Goal: Task Accomplishment & Management: Use online tool/utility

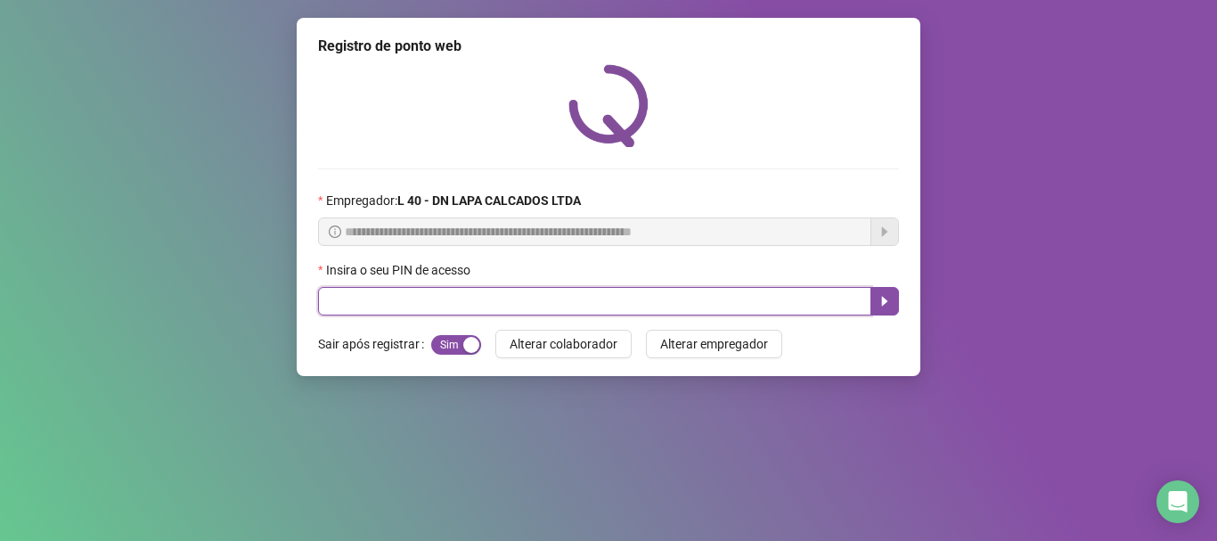
click at [419, 292] on input "text" at bounding box center [594, 301] width 553 height 29
type input "*****"
click at [897, 304] on button "button" at bounding box center [885, 301] width 29 height 29
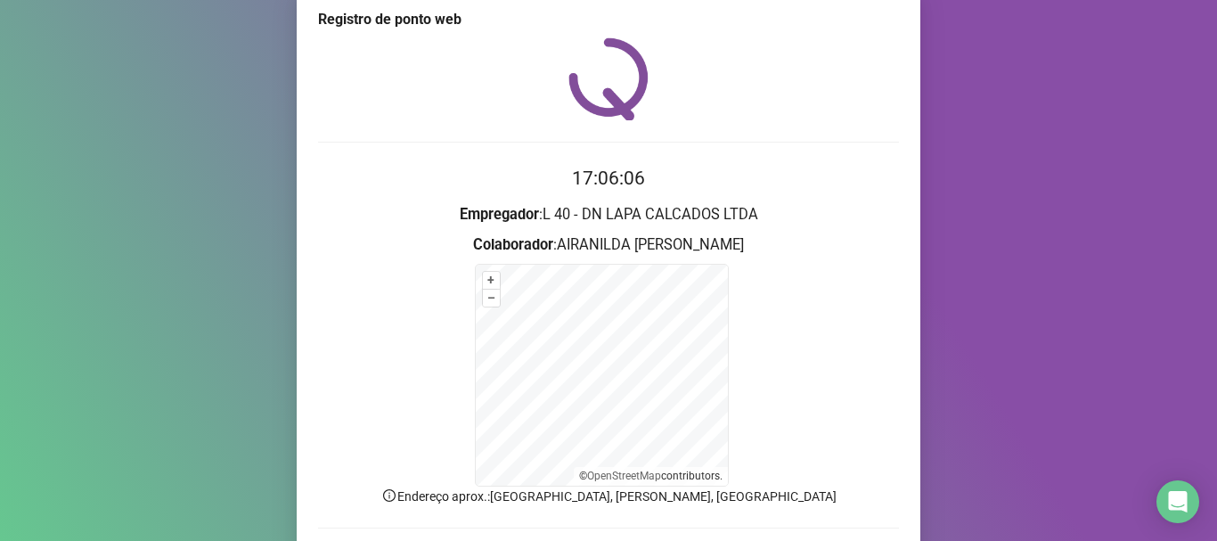
scroll to position [150, 0]
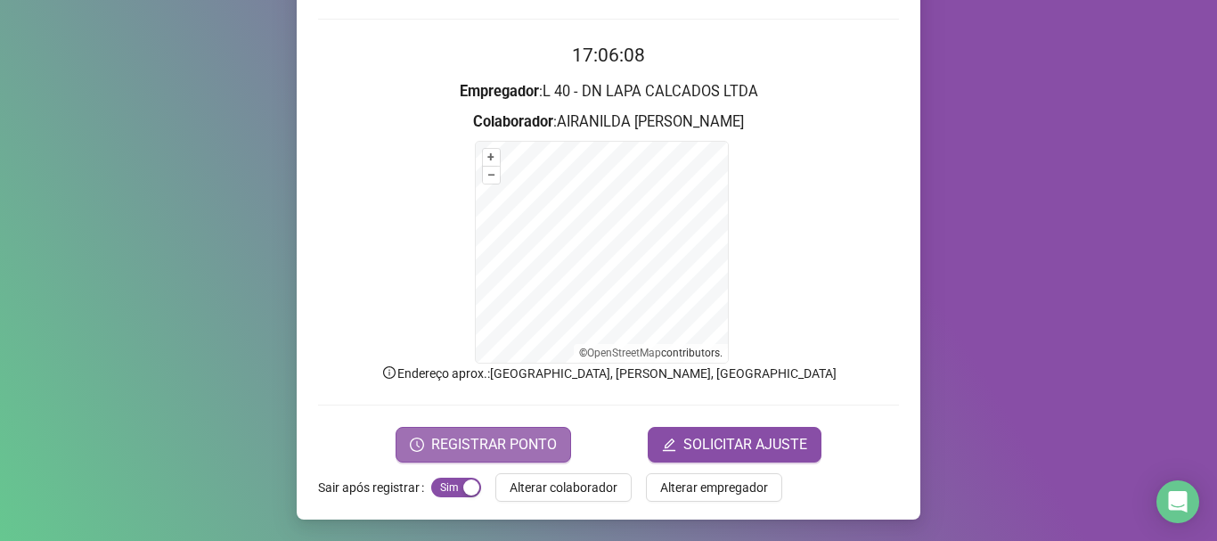
click at [512, 445] on span "REGISTRAR PONTO" at bounding box center [494, 444] width 126 height 21
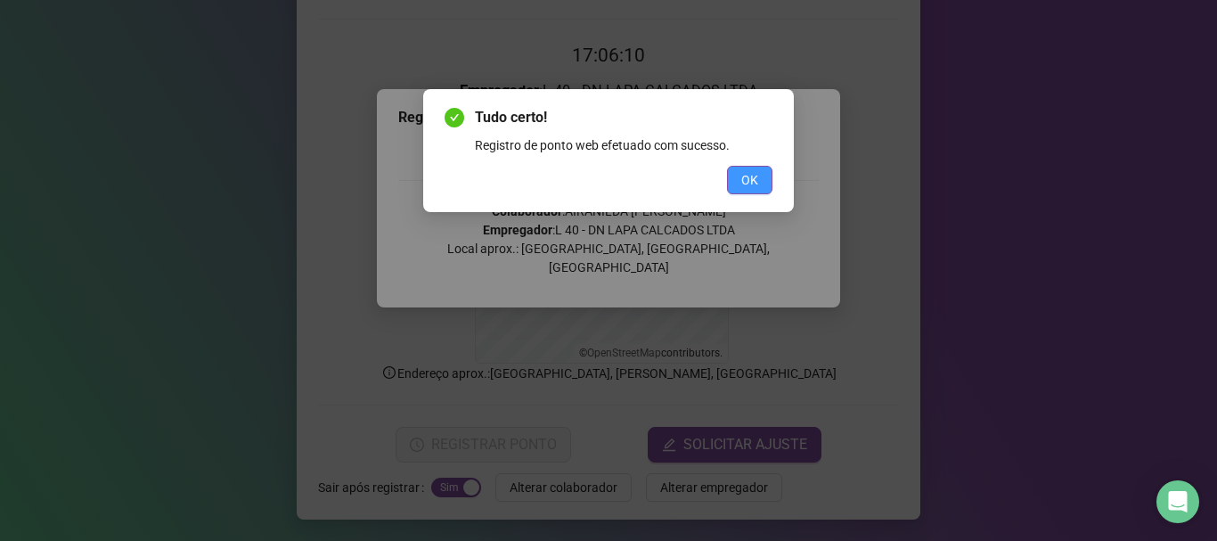
click at [764, 171] on button "OK" at bounding box center [749, 180] width 45 height 29
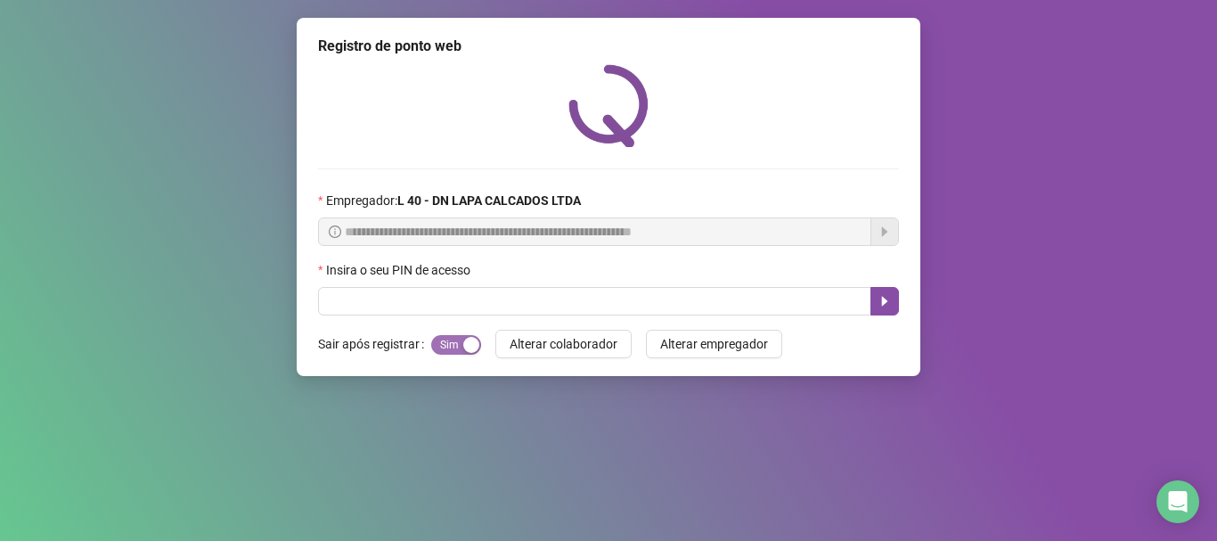
click at [443, 349] on span "Sim Não" at bounding box center [456, 345] width 50 height 20
click at [444, 337] on div "Sim Não" at bounding box center [456, 344] width 50 height 29
click at [446, 355] on span "Sim Não" at bounding box center [456, 345] width 50 height 20
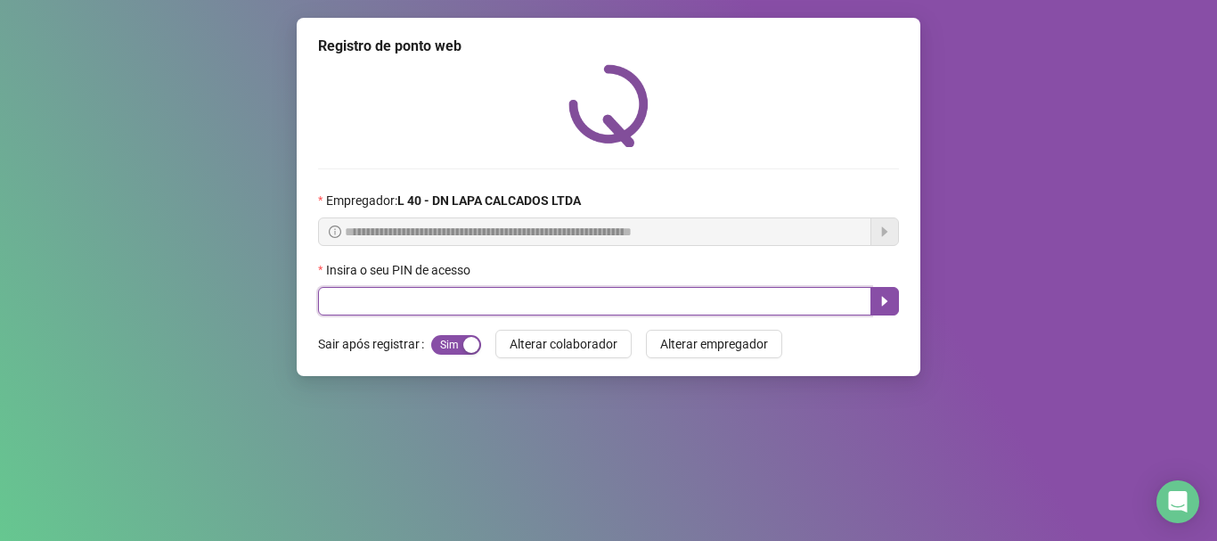
click at [440, 313] on input "text" at bounding box center [594, 301] width 553 height 29
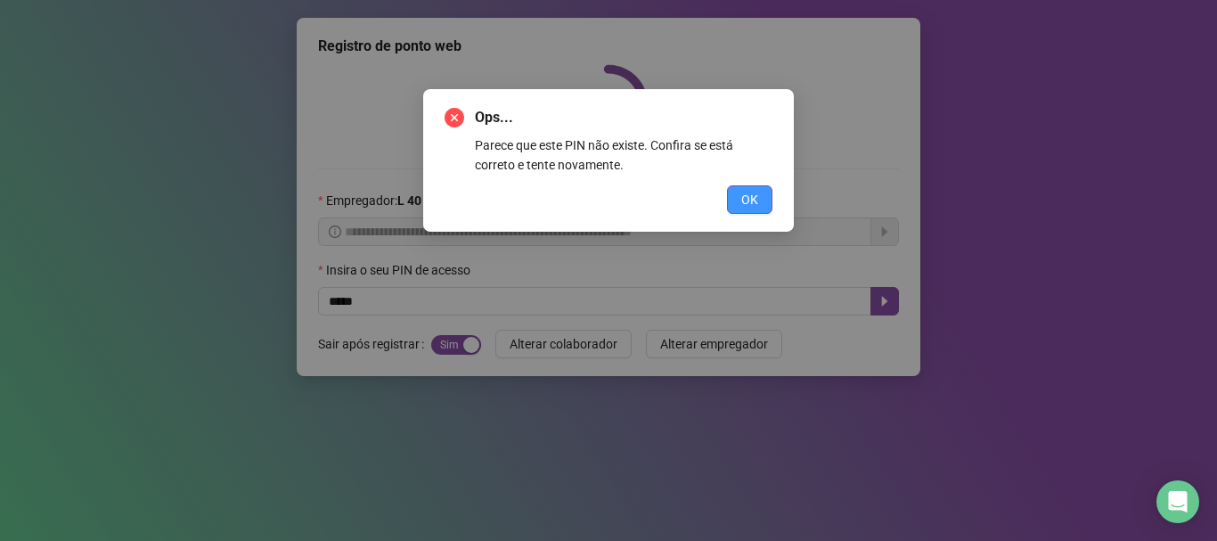
click at [741, 196] on span "OK" at bounding box center [749, 200] width 17 height 20
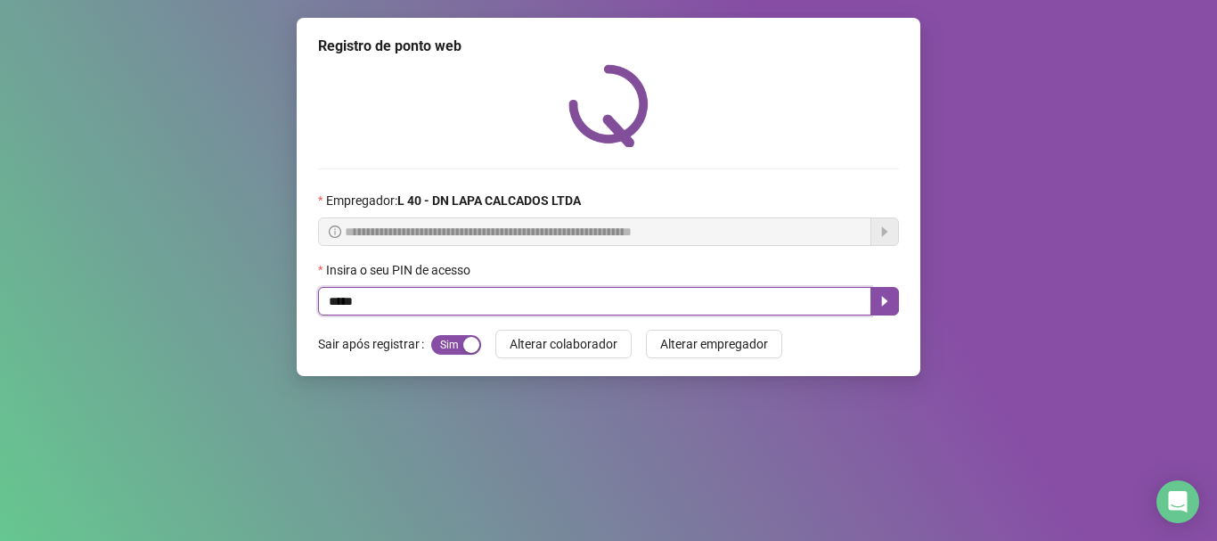
type input "*****"
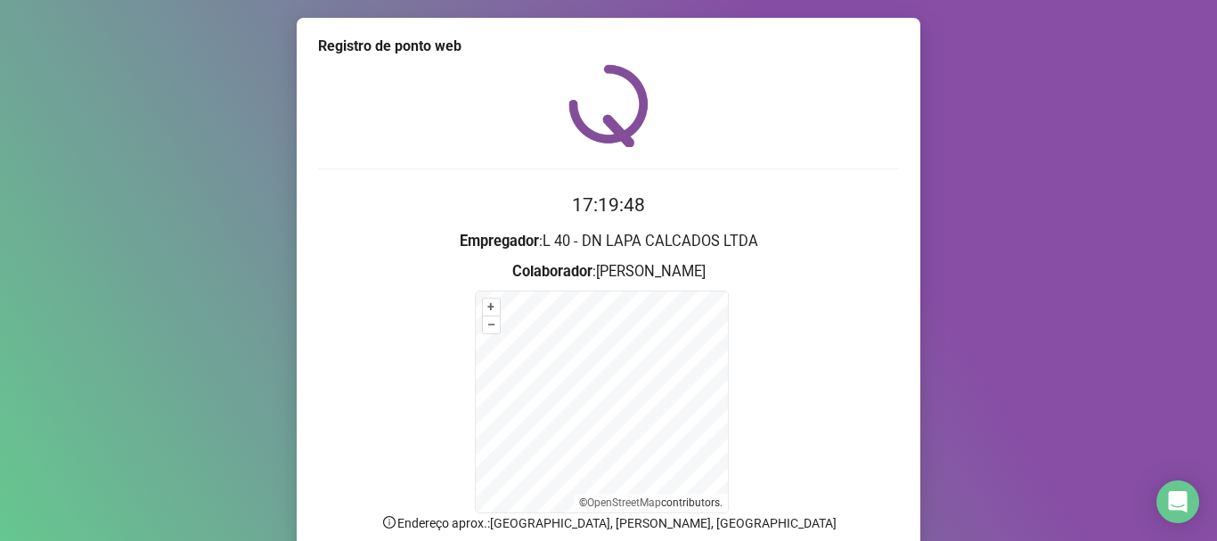
scroll to position [150, 0]
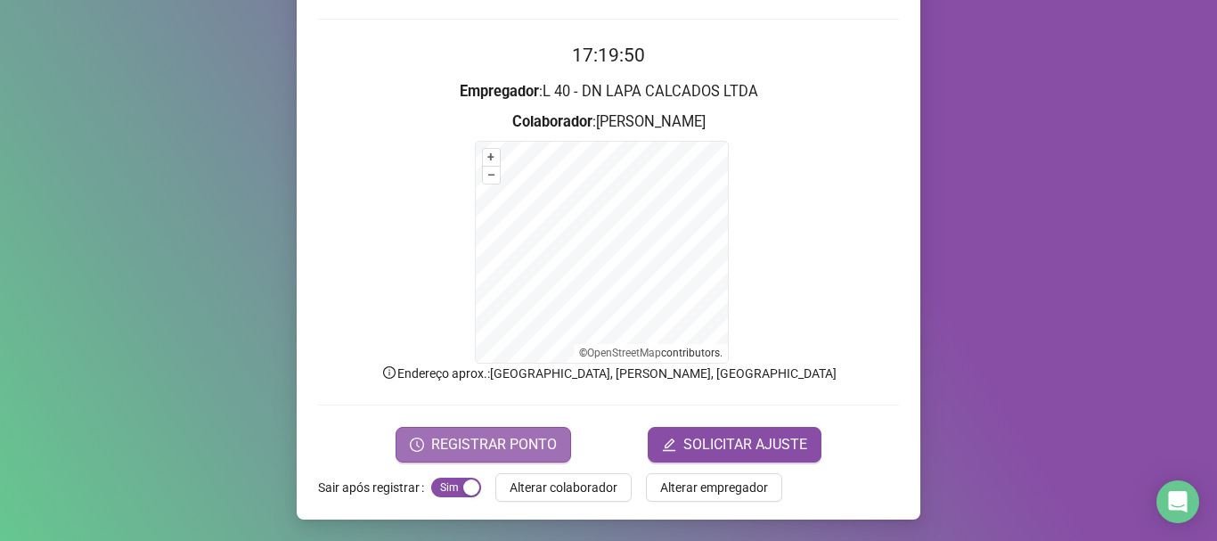
click at [503, 434] on span "REGISTRAR PONTO" at bounding box center [494, 444] width 126 height 21
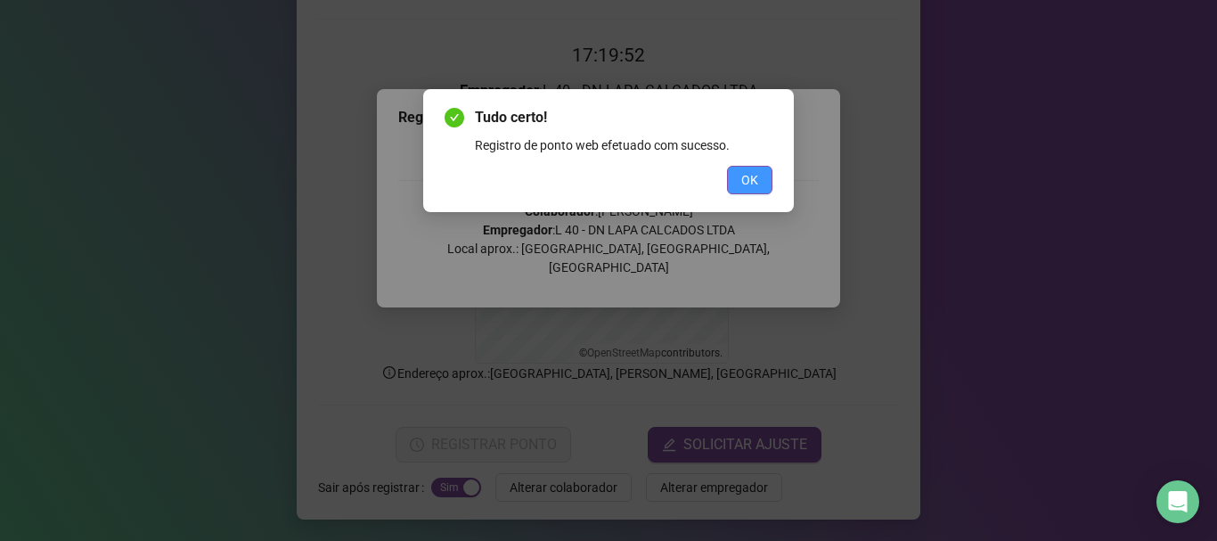
click at [747, 184] on span "OK" at bounding box center [749, 180] width 17 height 20
